Goal: Use online tool/utility: Utilize a website feature to perform a specific function

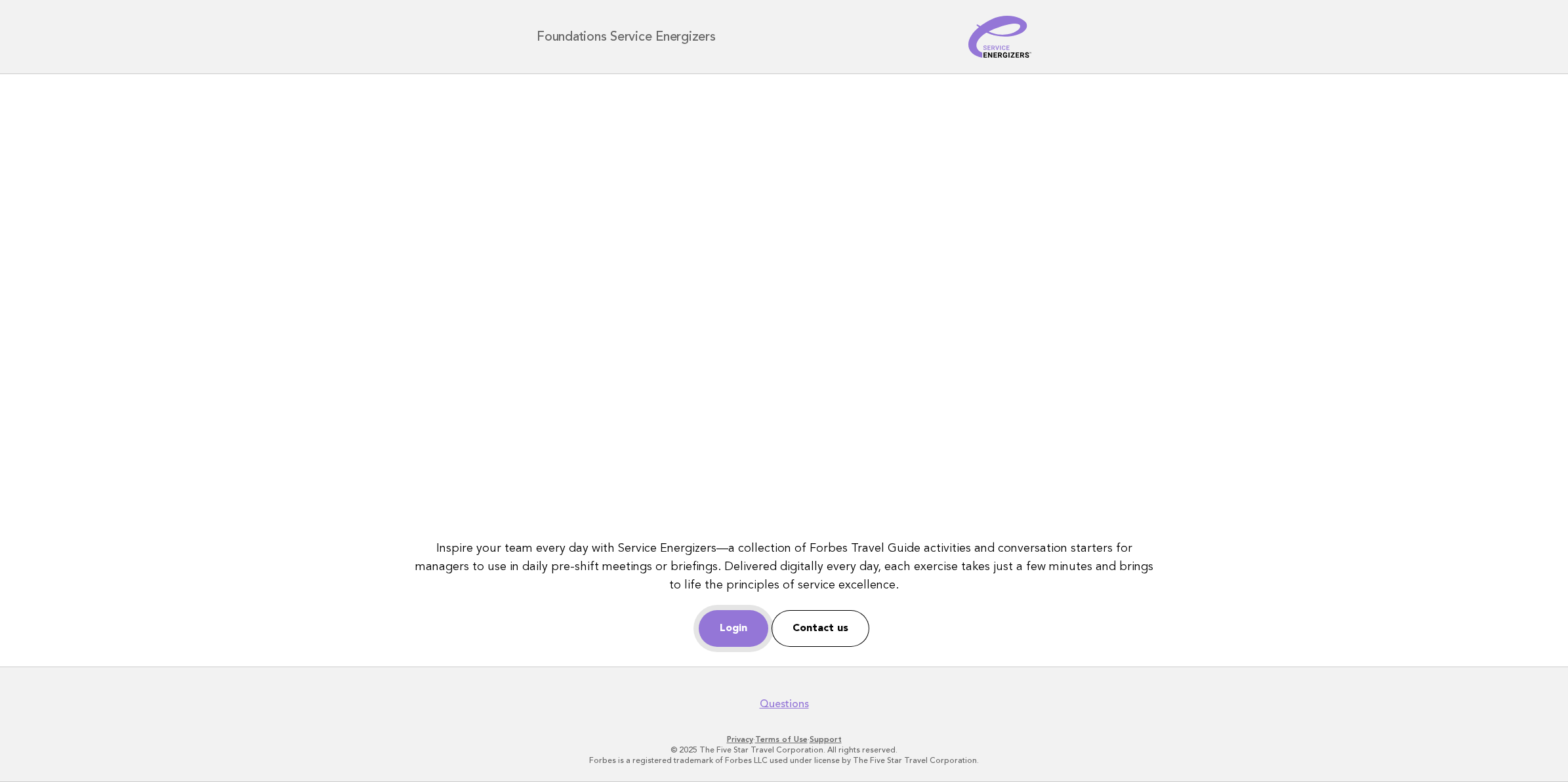
click at [745, 630] on link "Login" at bounding box center [733, 629] width 69 height 37
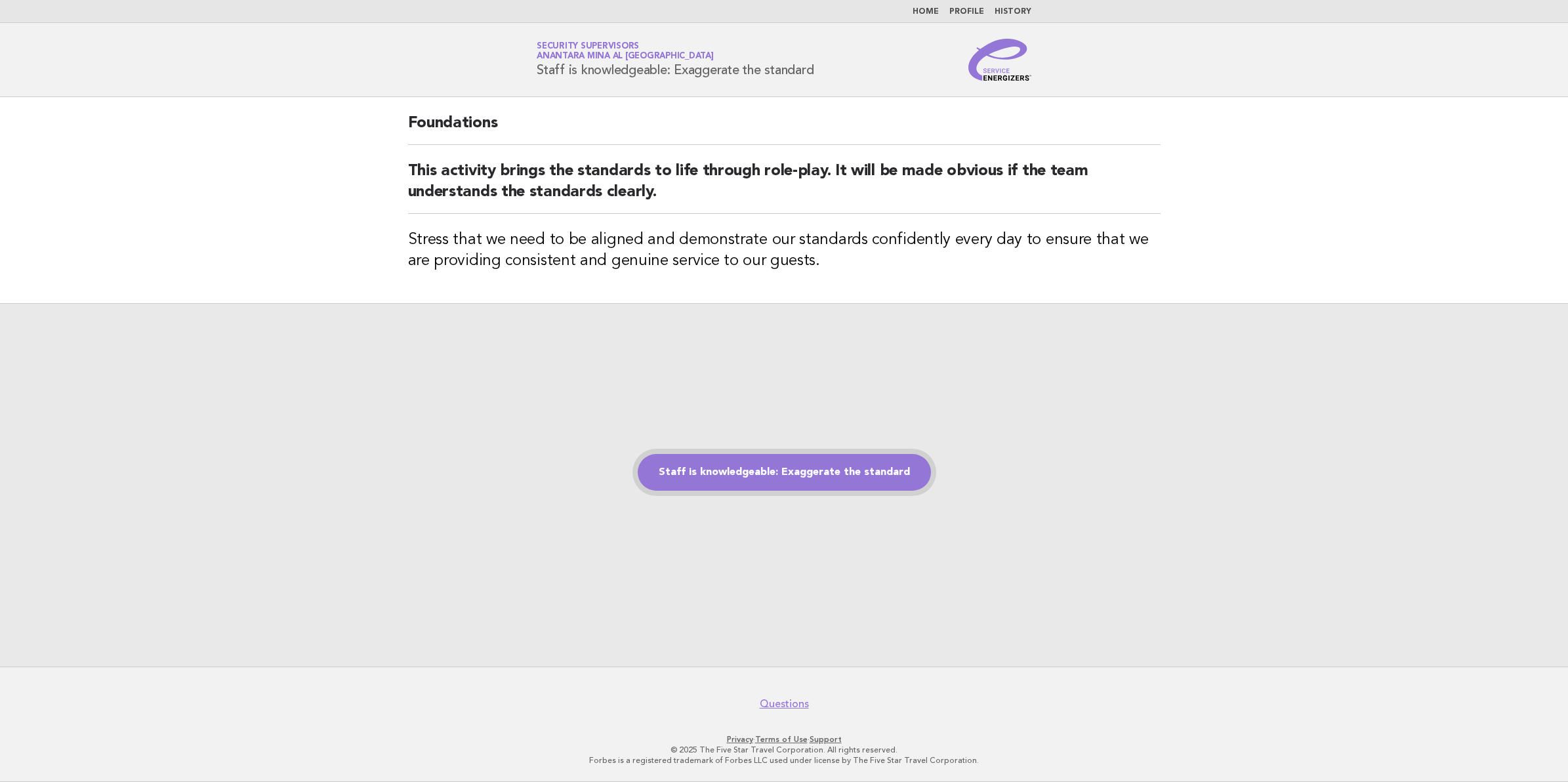
click at [783, 473] on link "Staff is knowledgeable: Exaggerate the standard" at bounding box center [785, 473] width 294 height 37
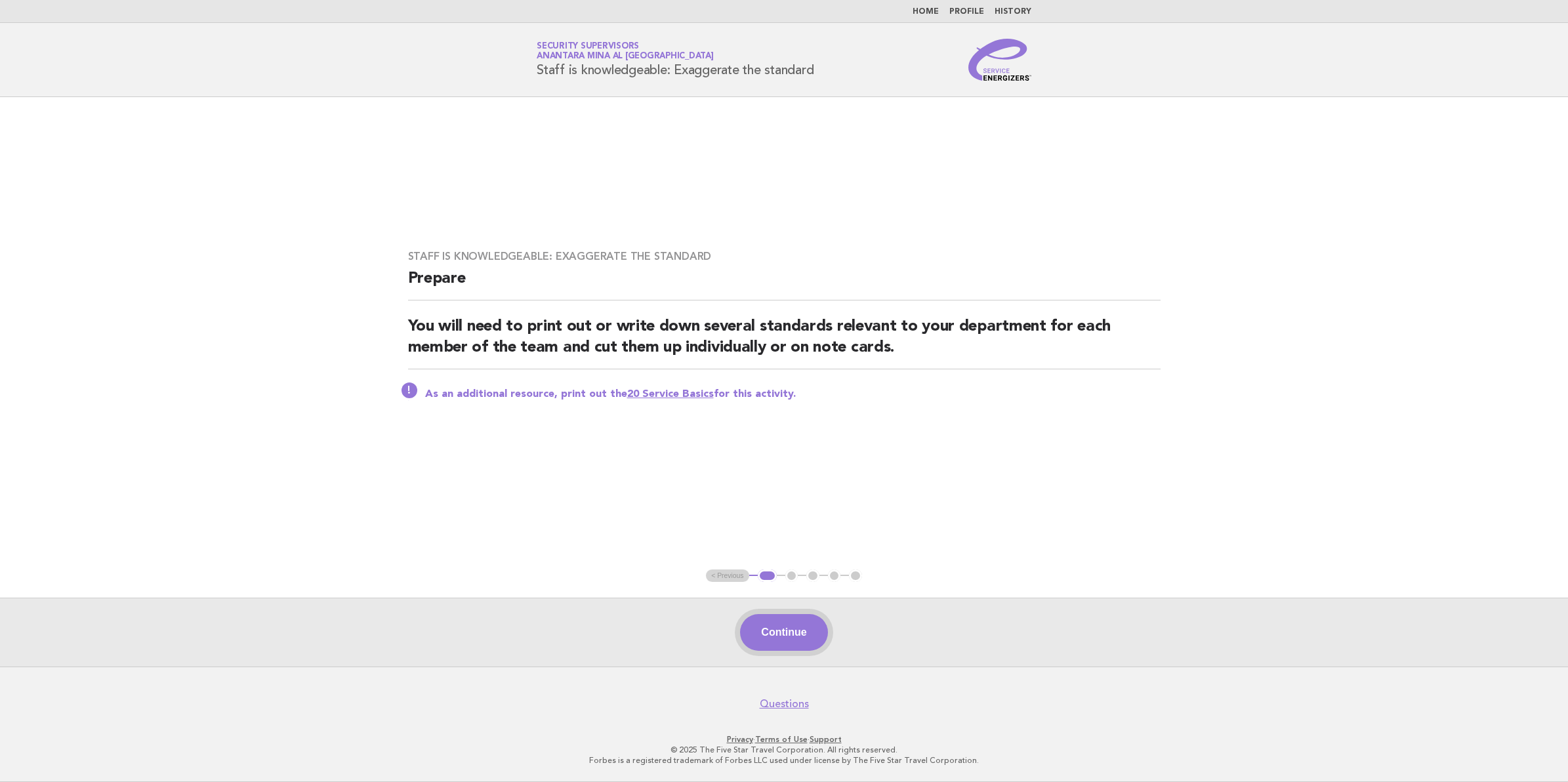
click at [791, 631] on button "Continue" at bounding box center [783, 633] width 87 height 37
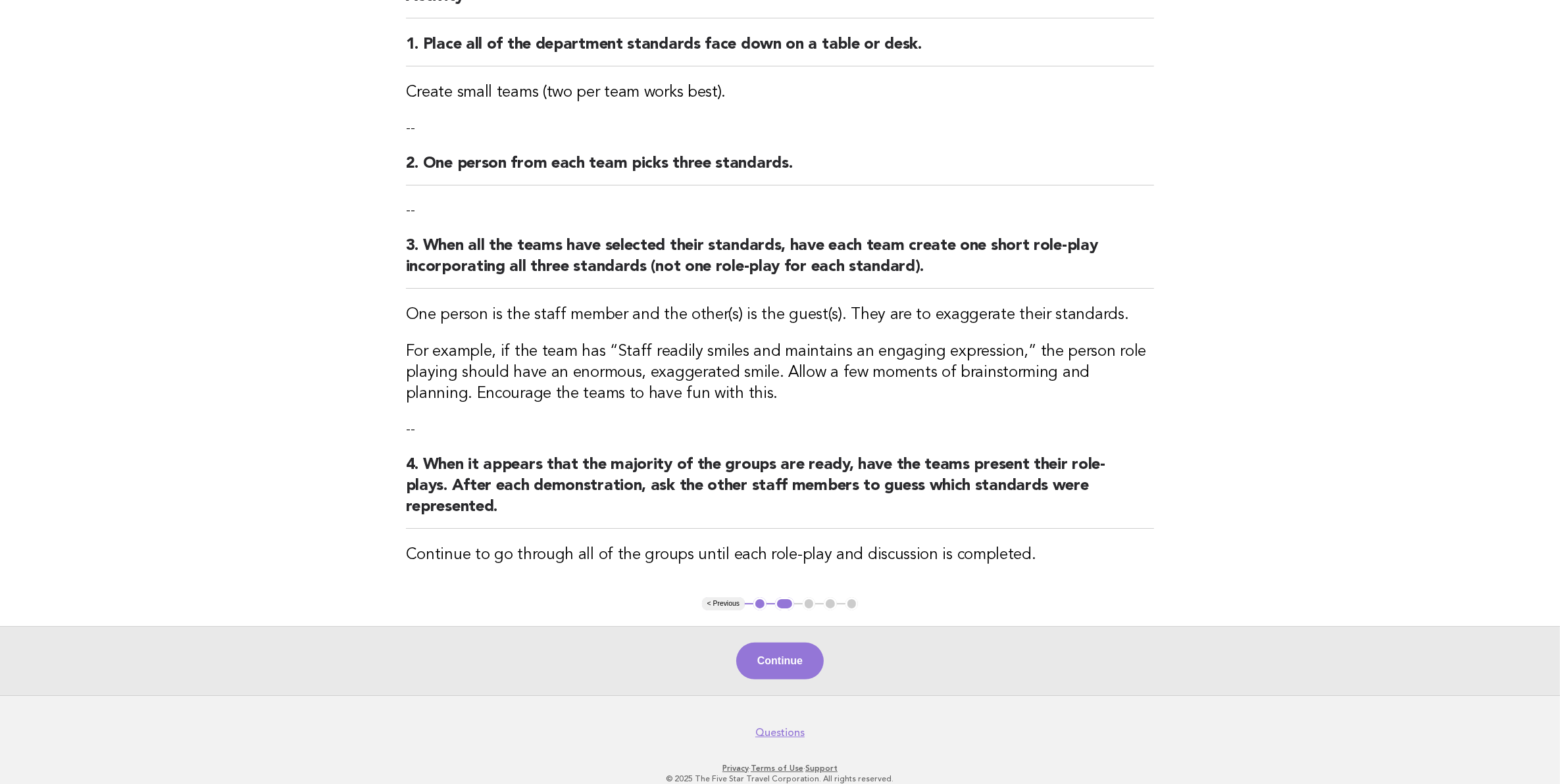
scroll to position [172, 0]
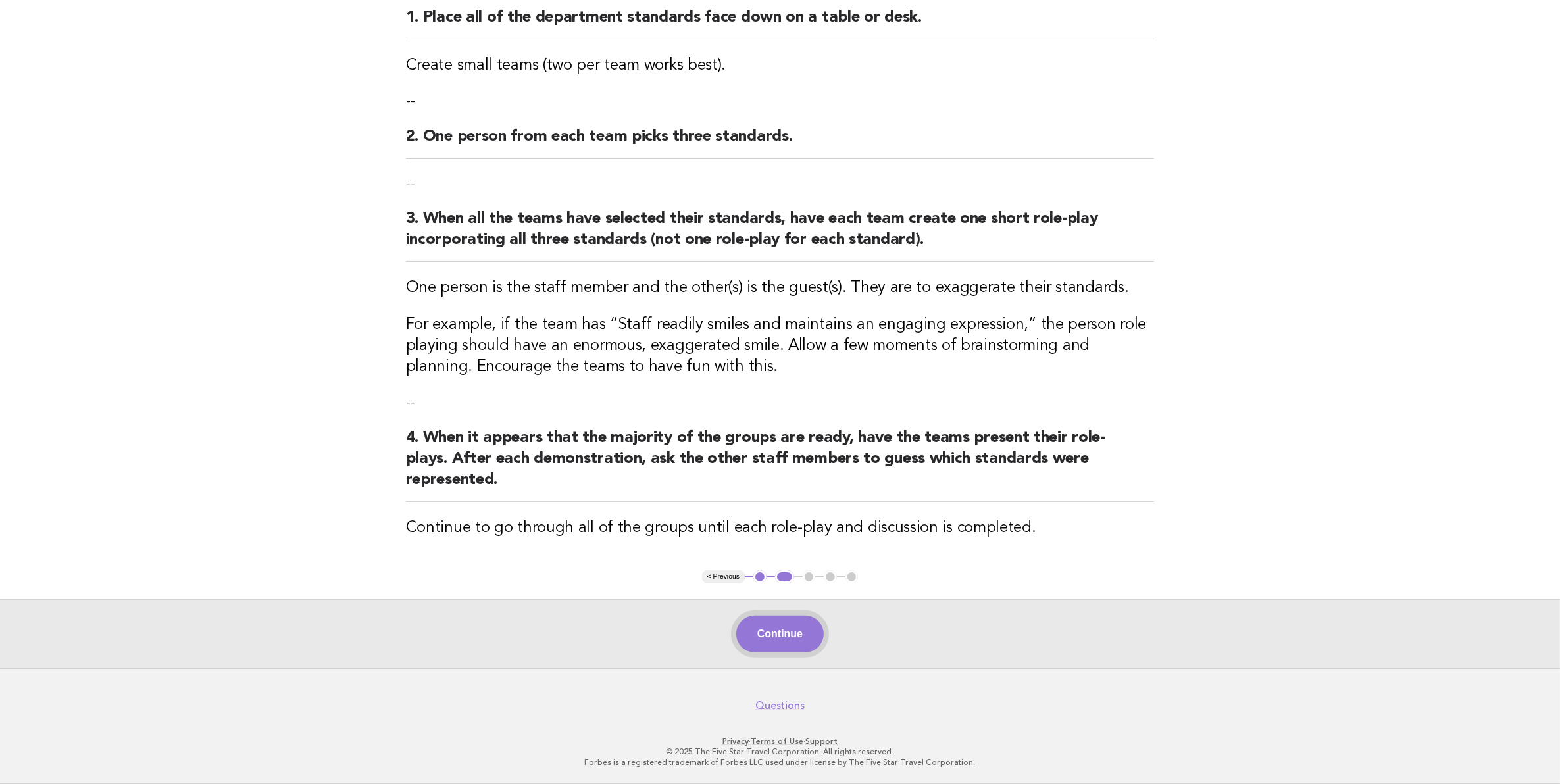
click at [789, 626] on button "Continue" at bounding box center [780, 635] width 87 height 37
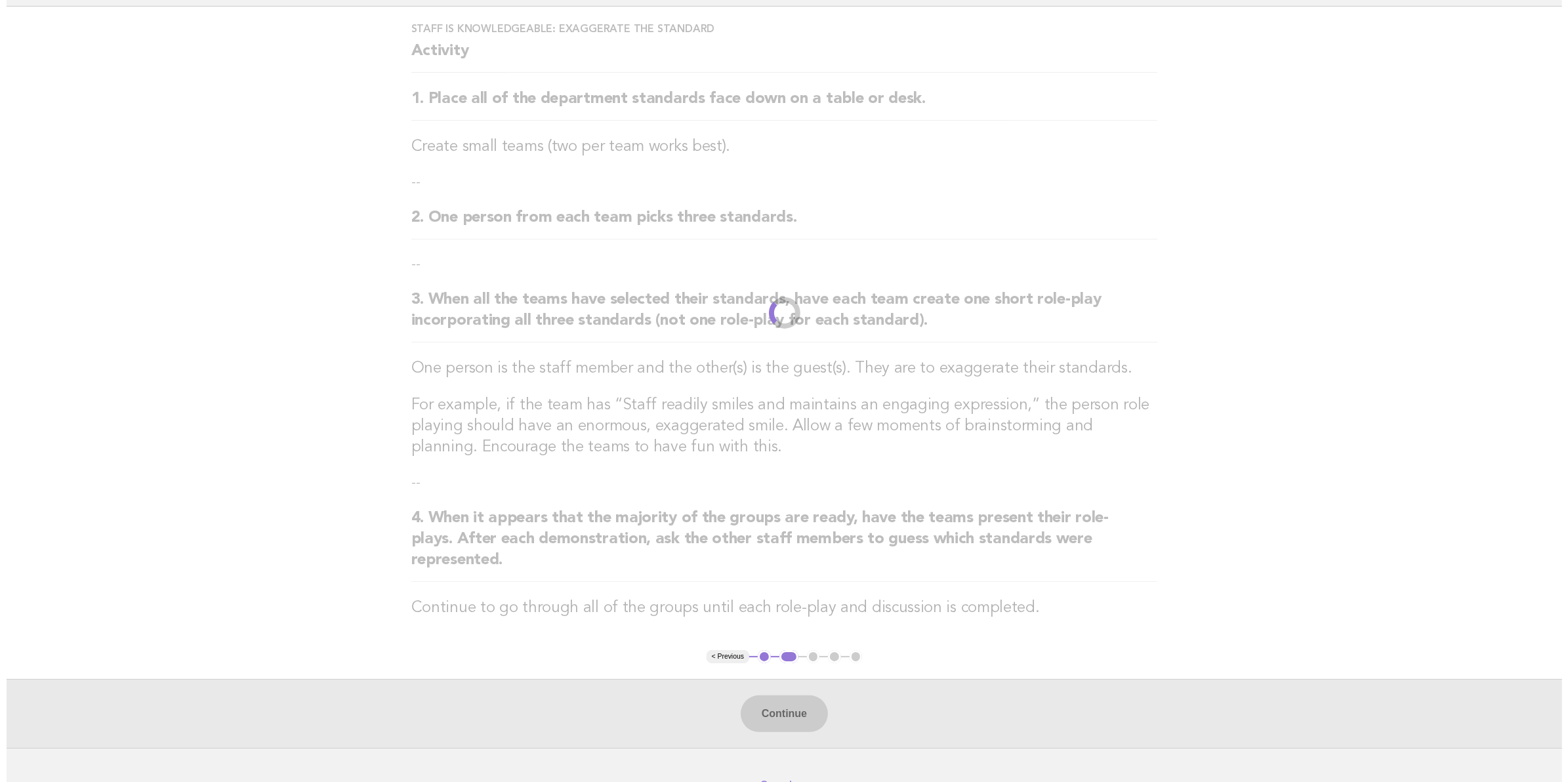
scroll to position [0, 0]
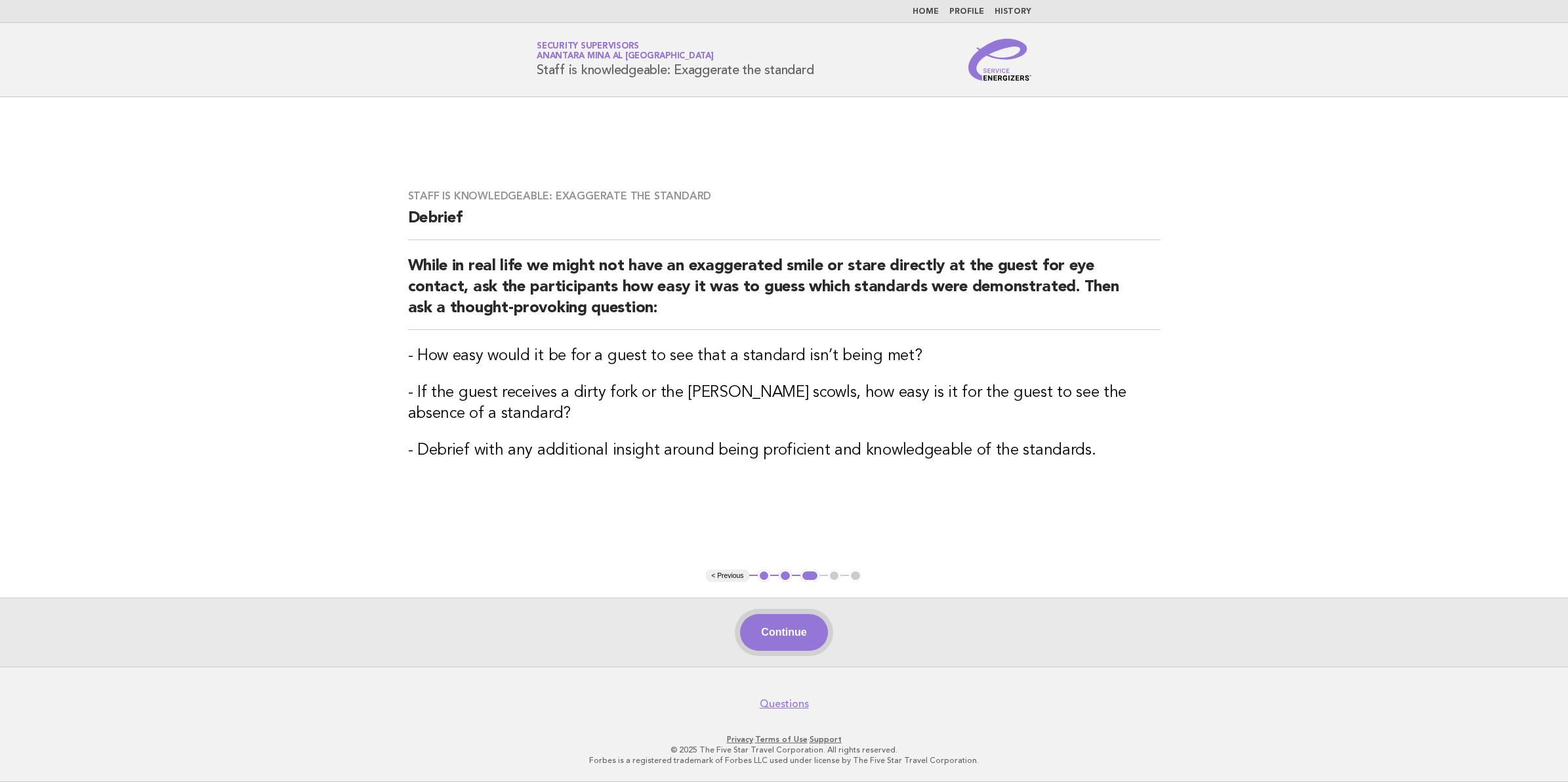
click at [758, 628] on button "Continue" at bounding box center [783, 633] width 87 height 37
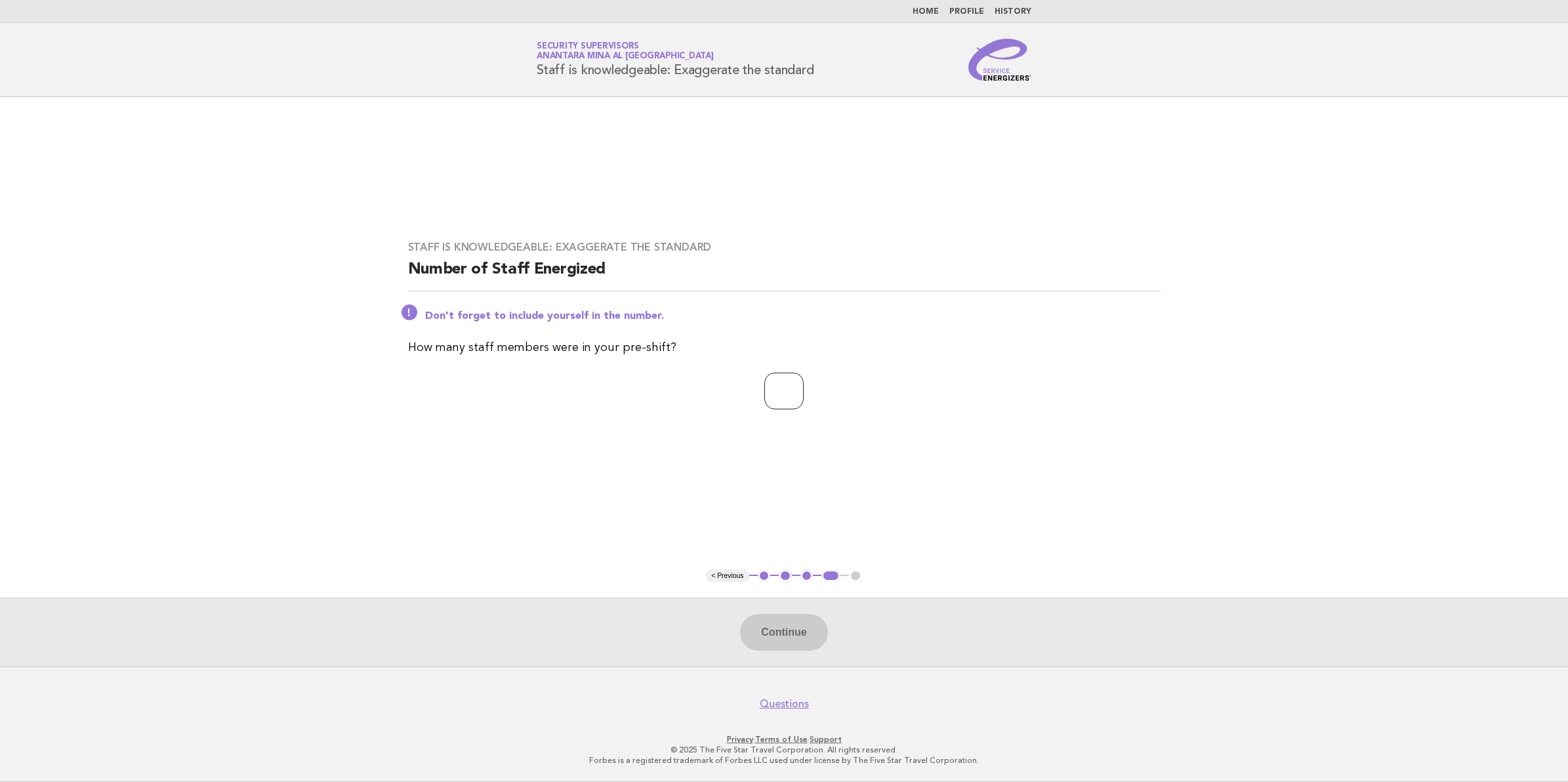
click at [785, 390] on input "number" at bounding box center [783, 391] width 39 height 37
type input "**"
click at [779, 635] on button "Continue" at bounding box center [783, 633] width 87 height 37
